Goal: Find specific page/section: Find specific page/section

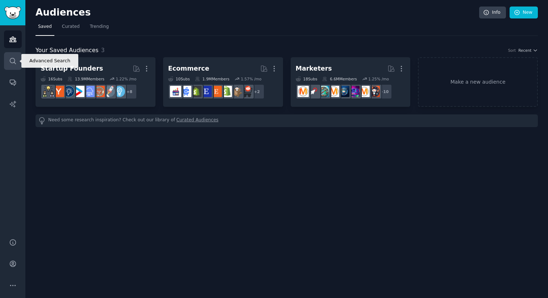
click at [11, 63] on icon "Sidebar" at bounding box center [13, 61] width 8 height 8
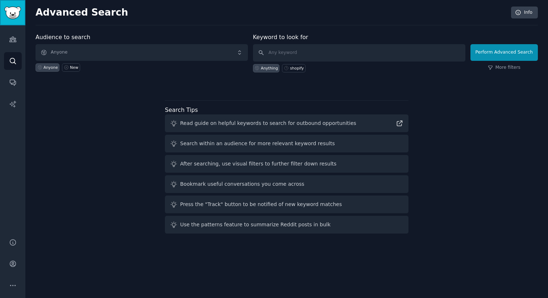
click at [10, 8] on img "Sidebar" at bounding box center [12, 13] width 17 height 13
